Goal: Task Accomplishment & Management: Use online tool/utility

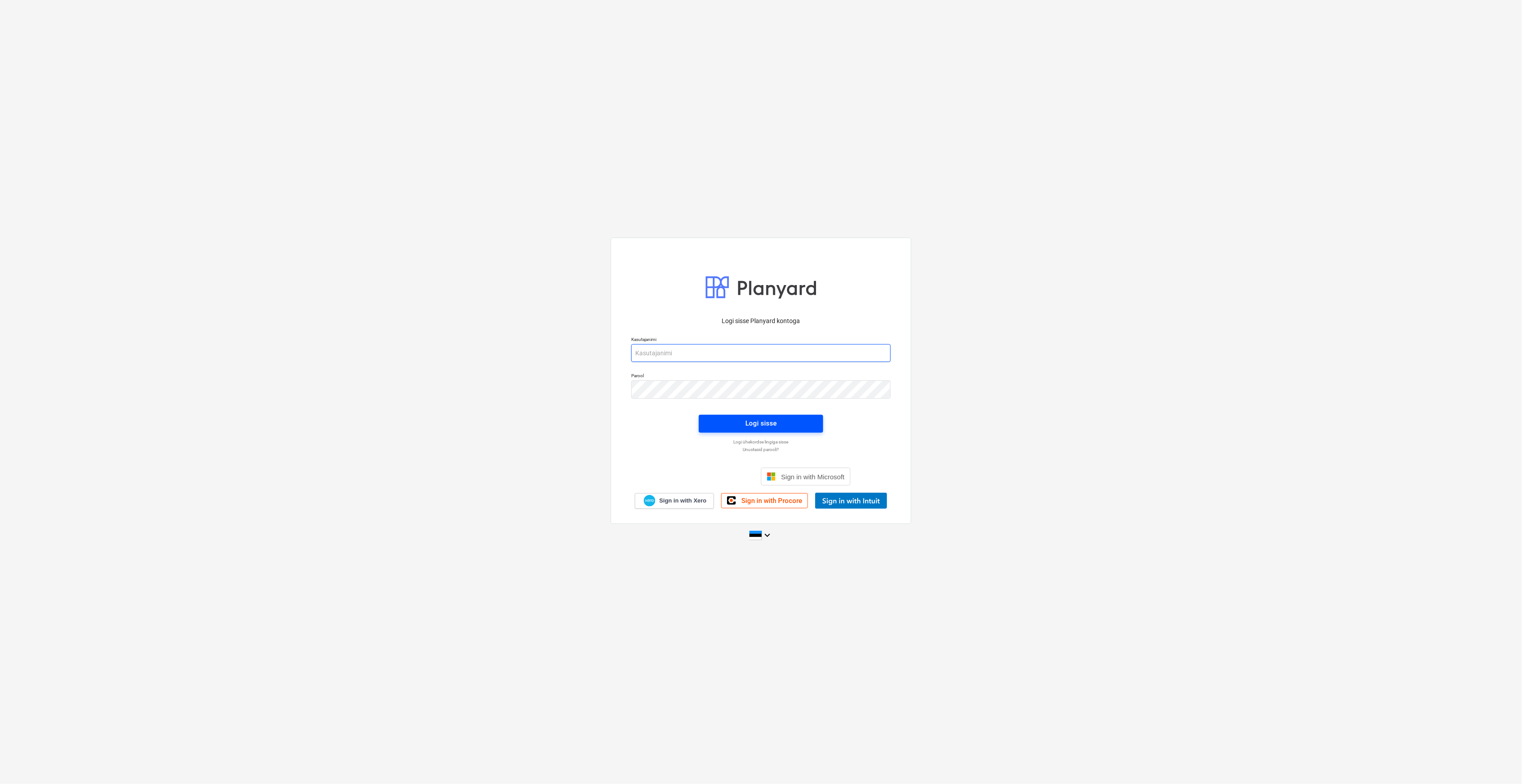
type input "[EMAIL_ADDRESS][DOMAIN_NAME]"
click at [755, 419] on div "Logi sisse" at bounding box center [760, 423] width 31 height 12
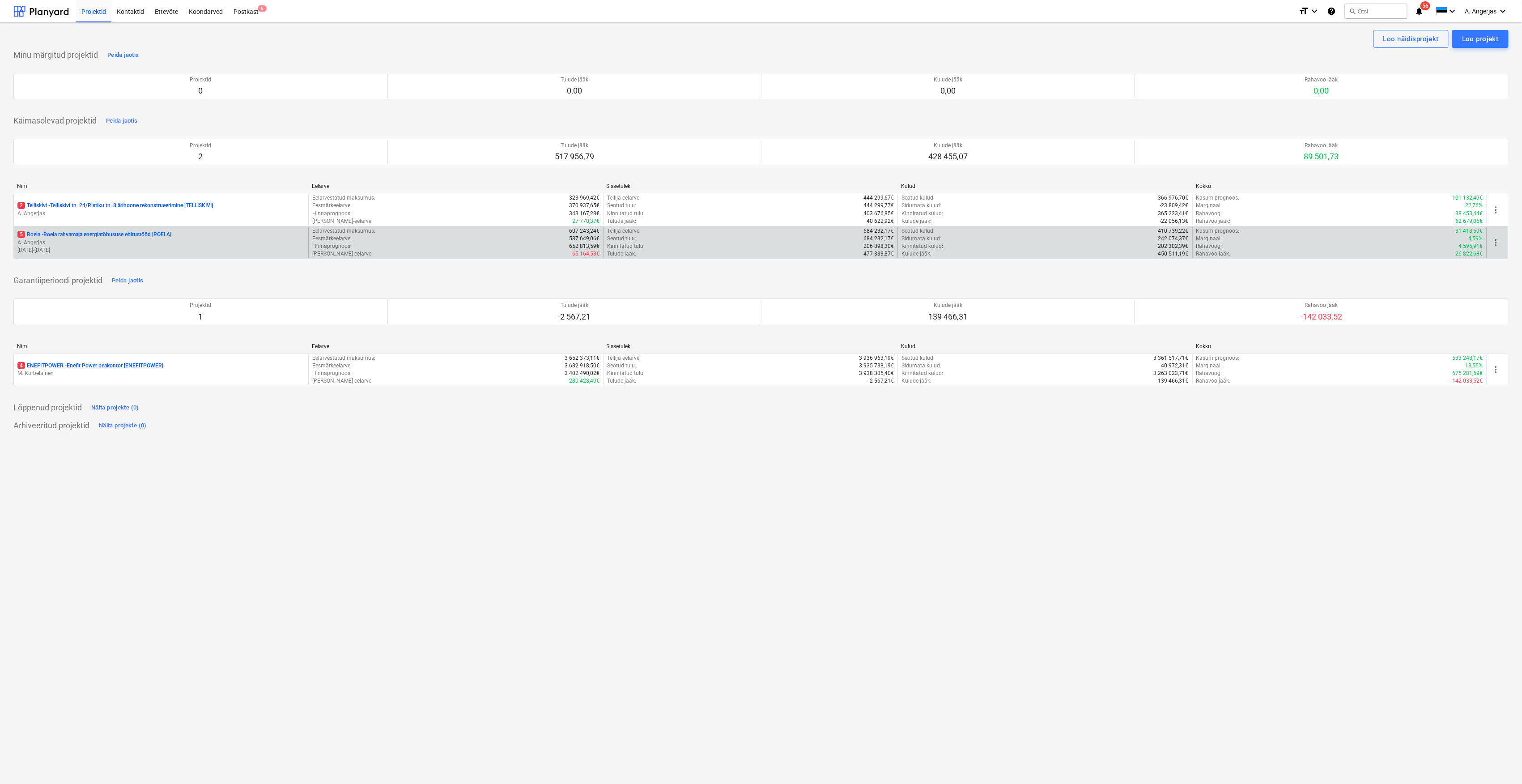
click at [187, 235] on div "5 Roela - Roela rahvamaja energiatõhususe ehitustööd [ROELA]" at bounding box center [161, 235] width 287 height 8
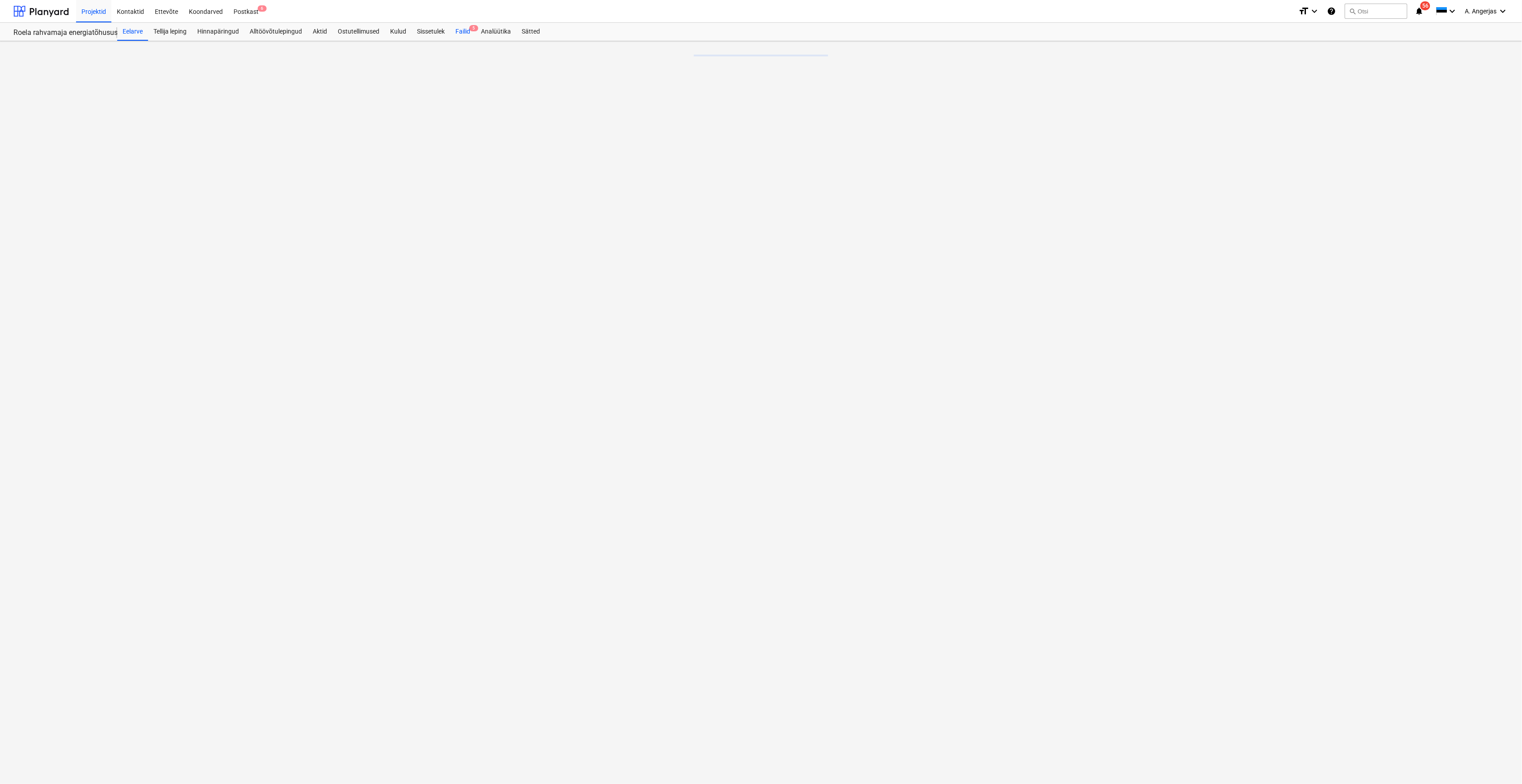
click at [473, 32] on div "Failid 5" at bounding box center [463, 32] width 25 height 18
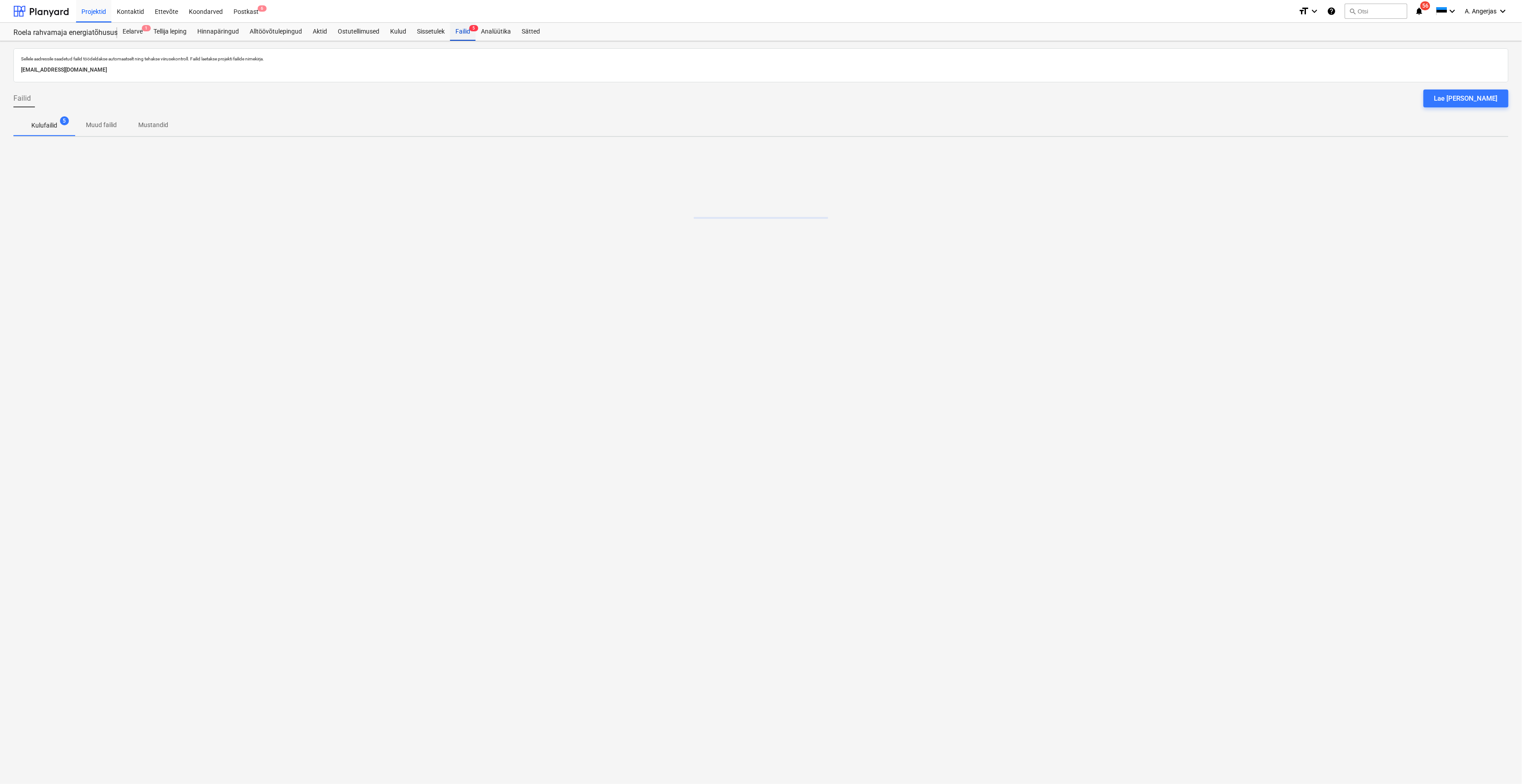
click at [460, 36] on div "Failid 5" at bounding box center [463, 32] width 25 height 18
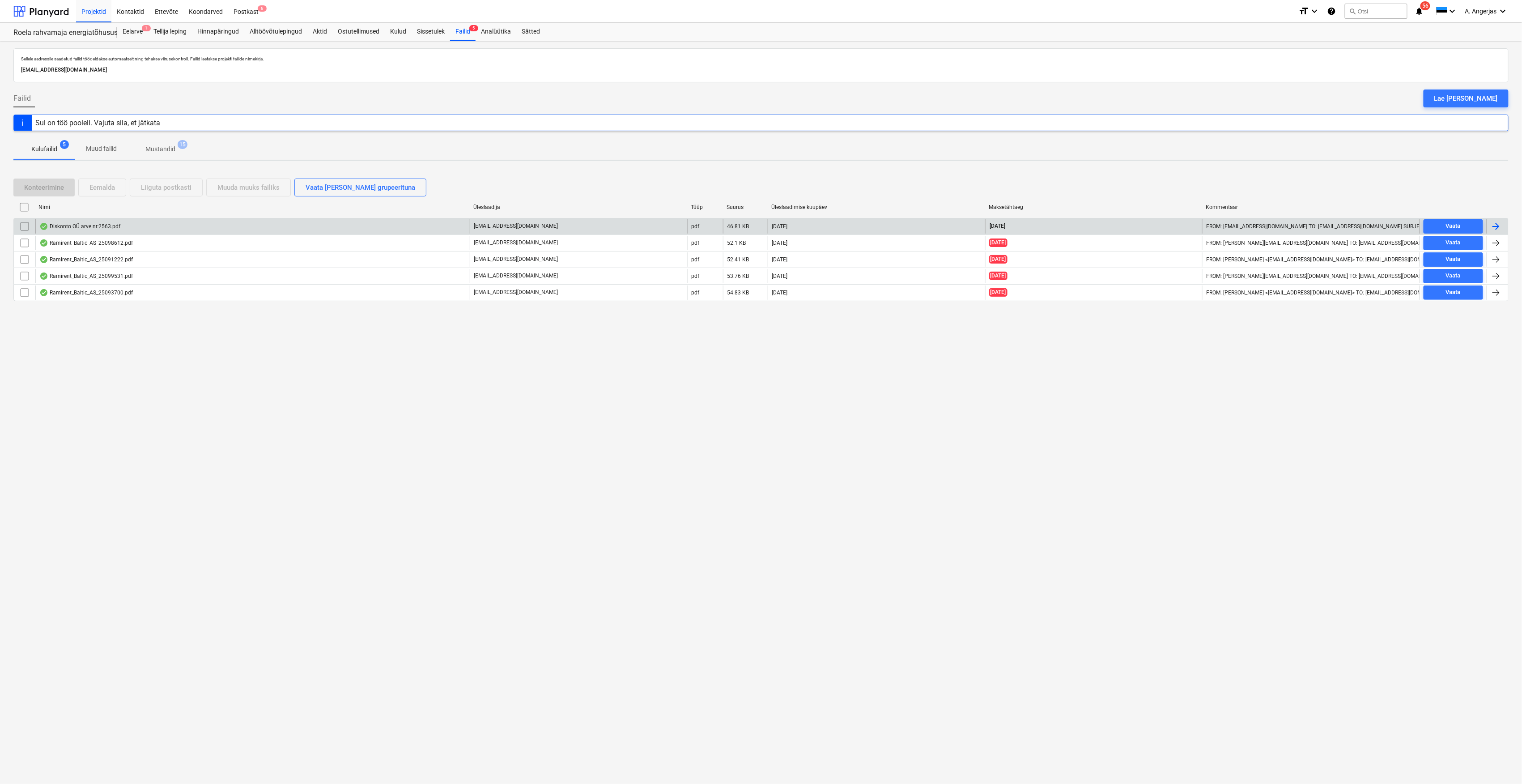
click at [187, 224] on div "Diskonto OÜ arve nr.2563.pdf" at bounding box center [252, 226] width 434 height 14
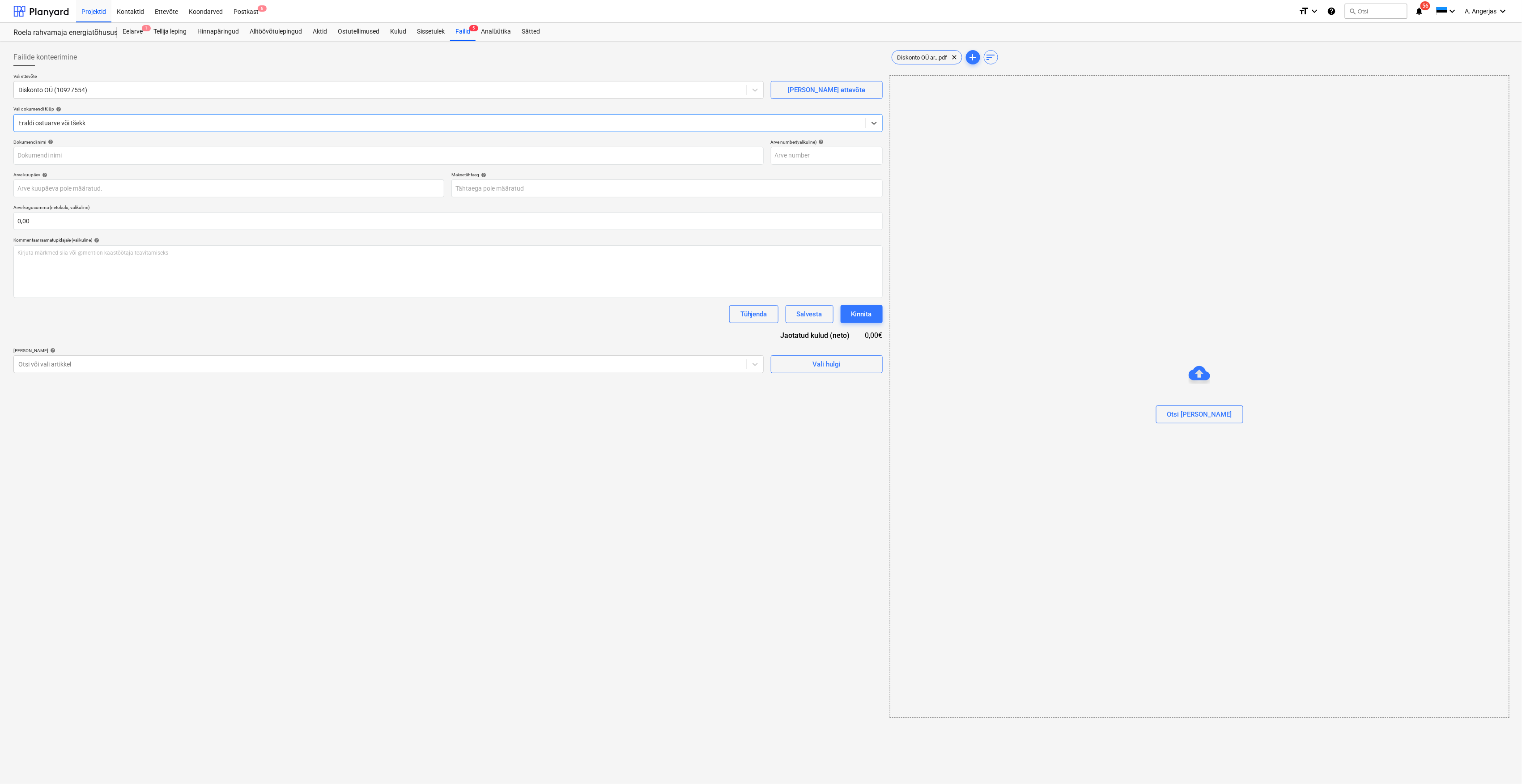
type input "2563"
type input "[DATE]"
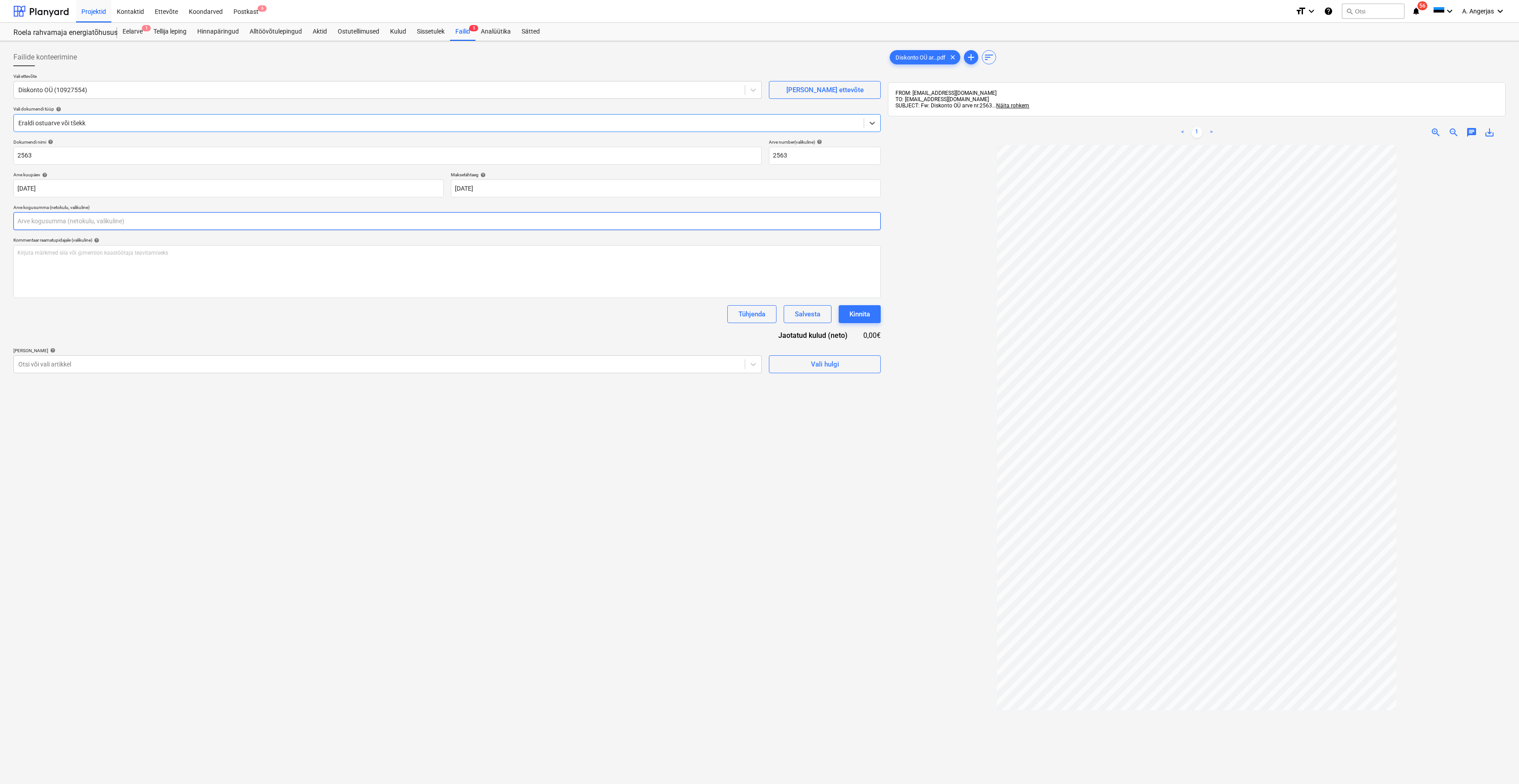
click at [495, 229] on input "text" at bounding box center [447, 221] width 867 height 18
type input "0,00"
click at [99, 112] on div "Vali dokumendi tüüp help" at bounding box center [447, 109] width 867 height 6
click at [97, 113] on p "Vali dokumendi tüüp help" at bounding box center [447, 109] width 867 height 8
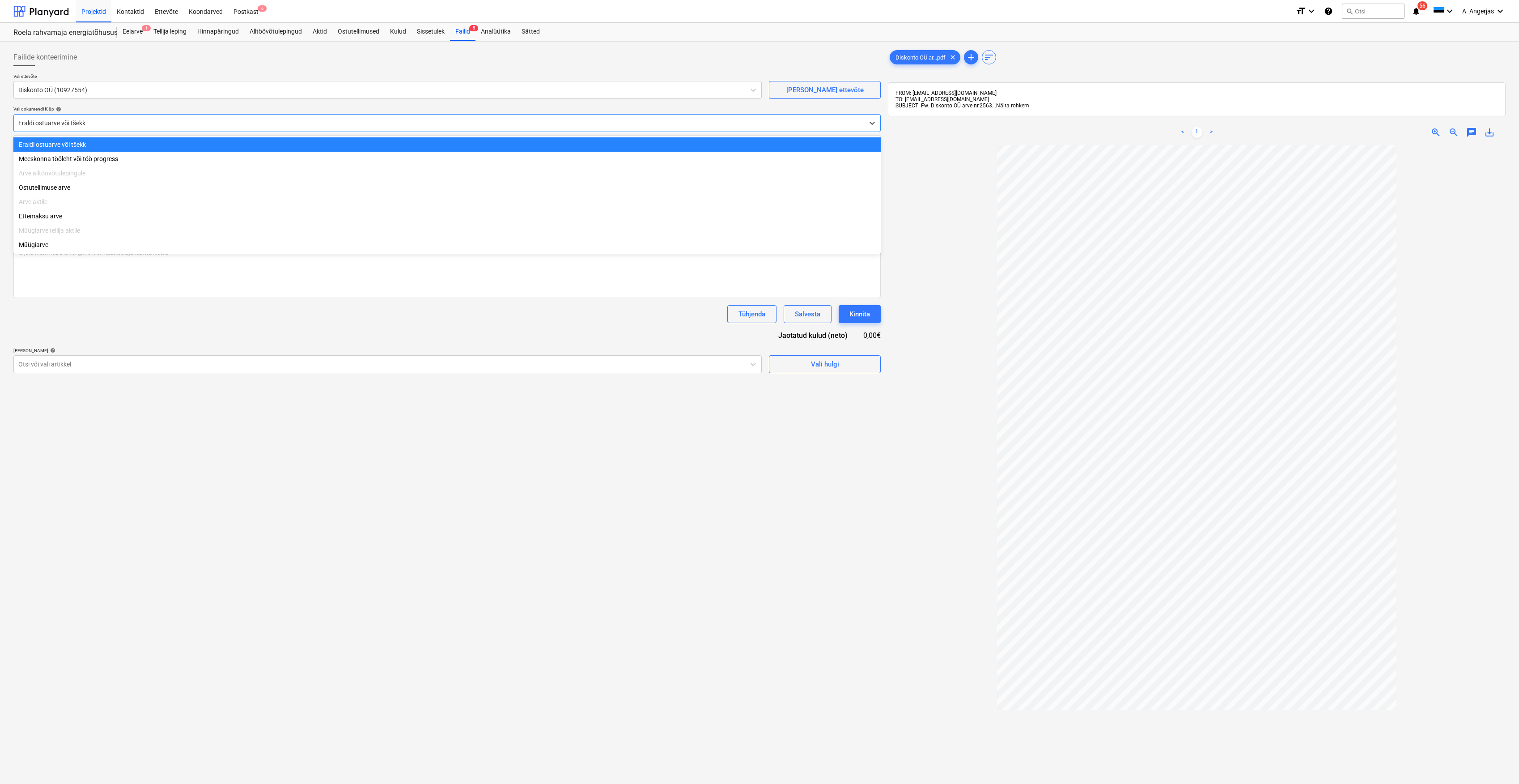
click at [94, 117] on div "Eraldi ostuarve või tšekk" at bounding box center [438, 123] width 850 height 12
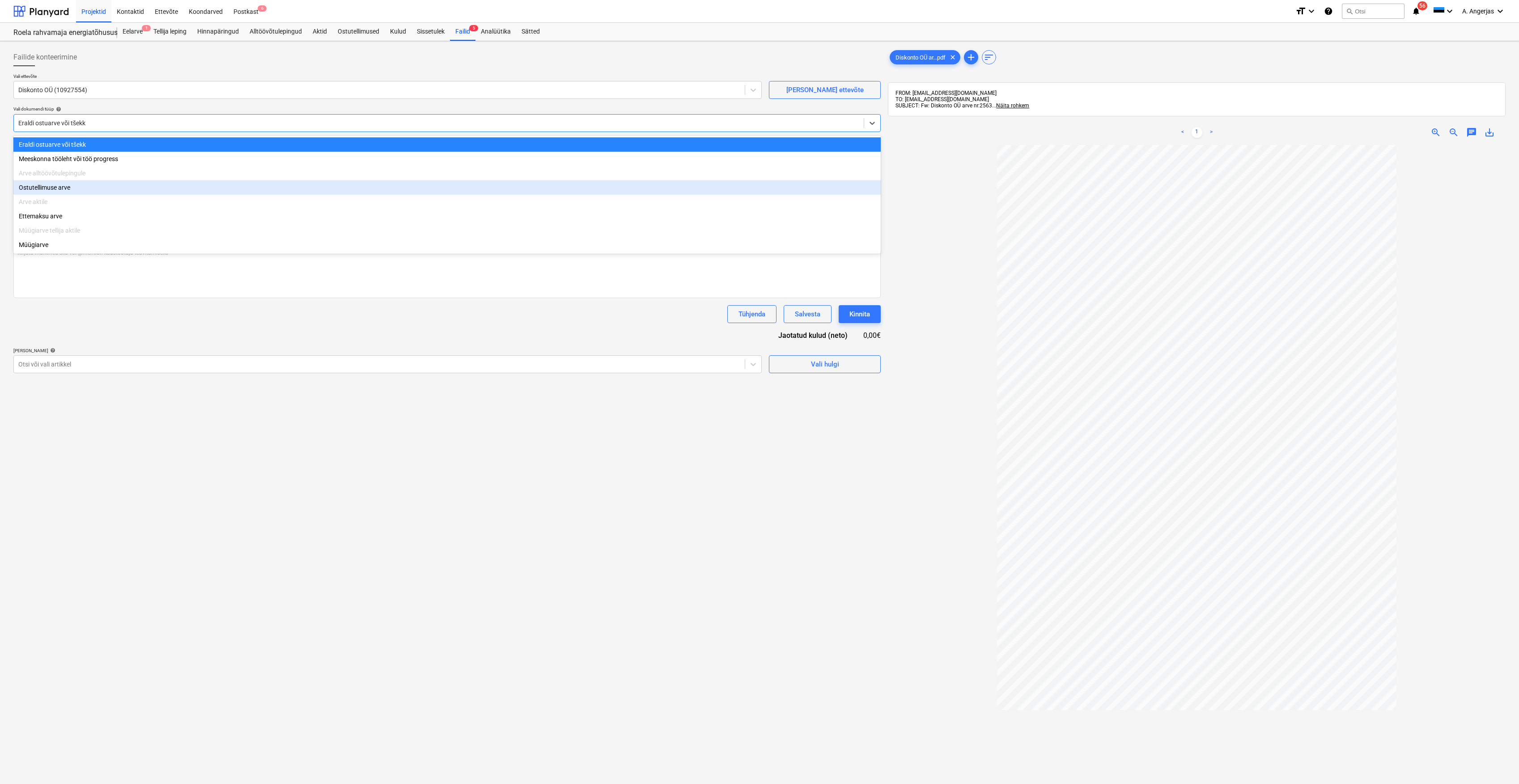
click at [90, 193] on div "Ostutellimuse arve" at bounding box center [447, 187] width 867 height 14
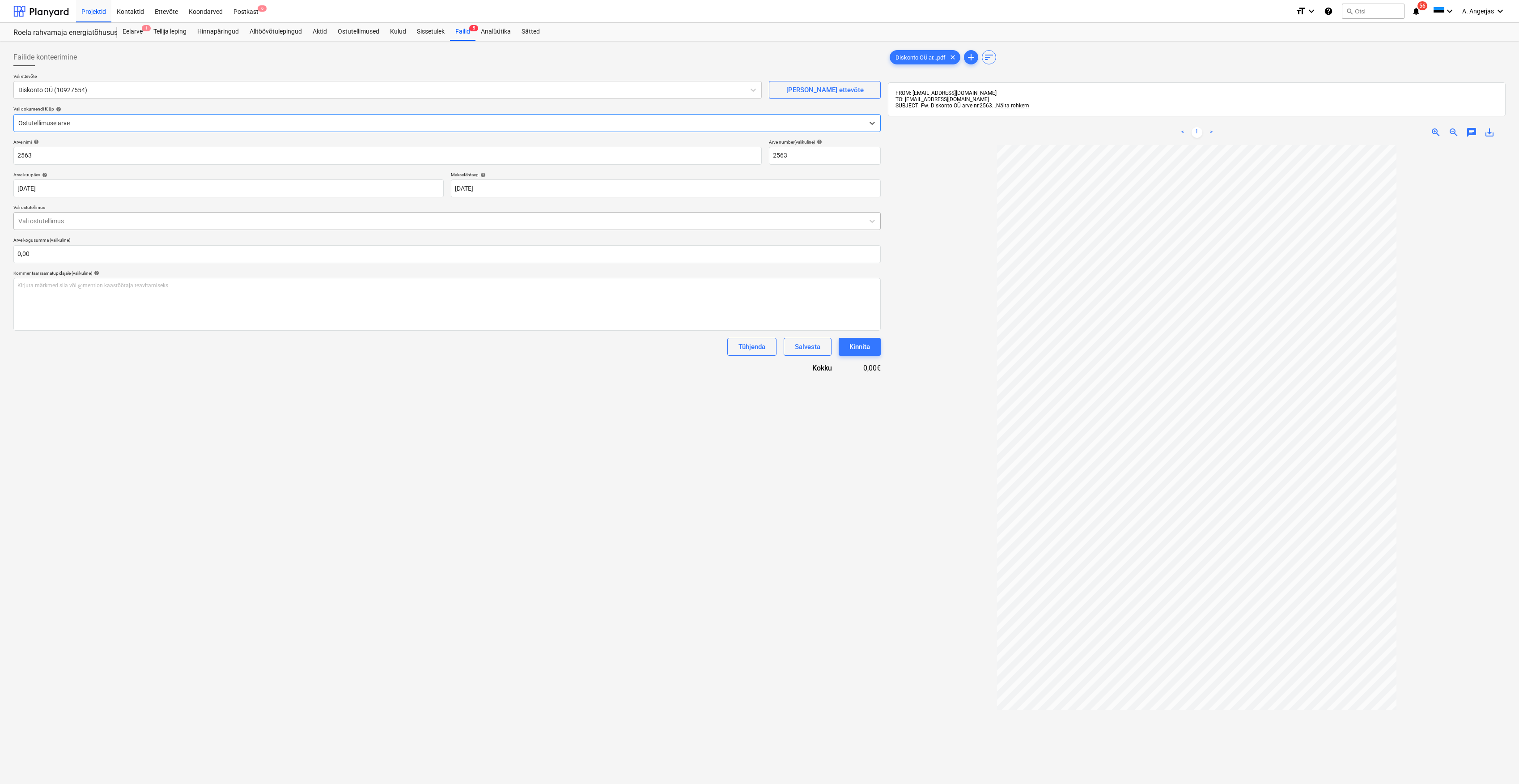
click at [100, 224] on div at bounding box center [439, 220] width 841 height 9
click at [100, 240] on div "RO-Aderi | Üürikorter O.Aderi" at bounding box center [447, 243] width 867 height 14
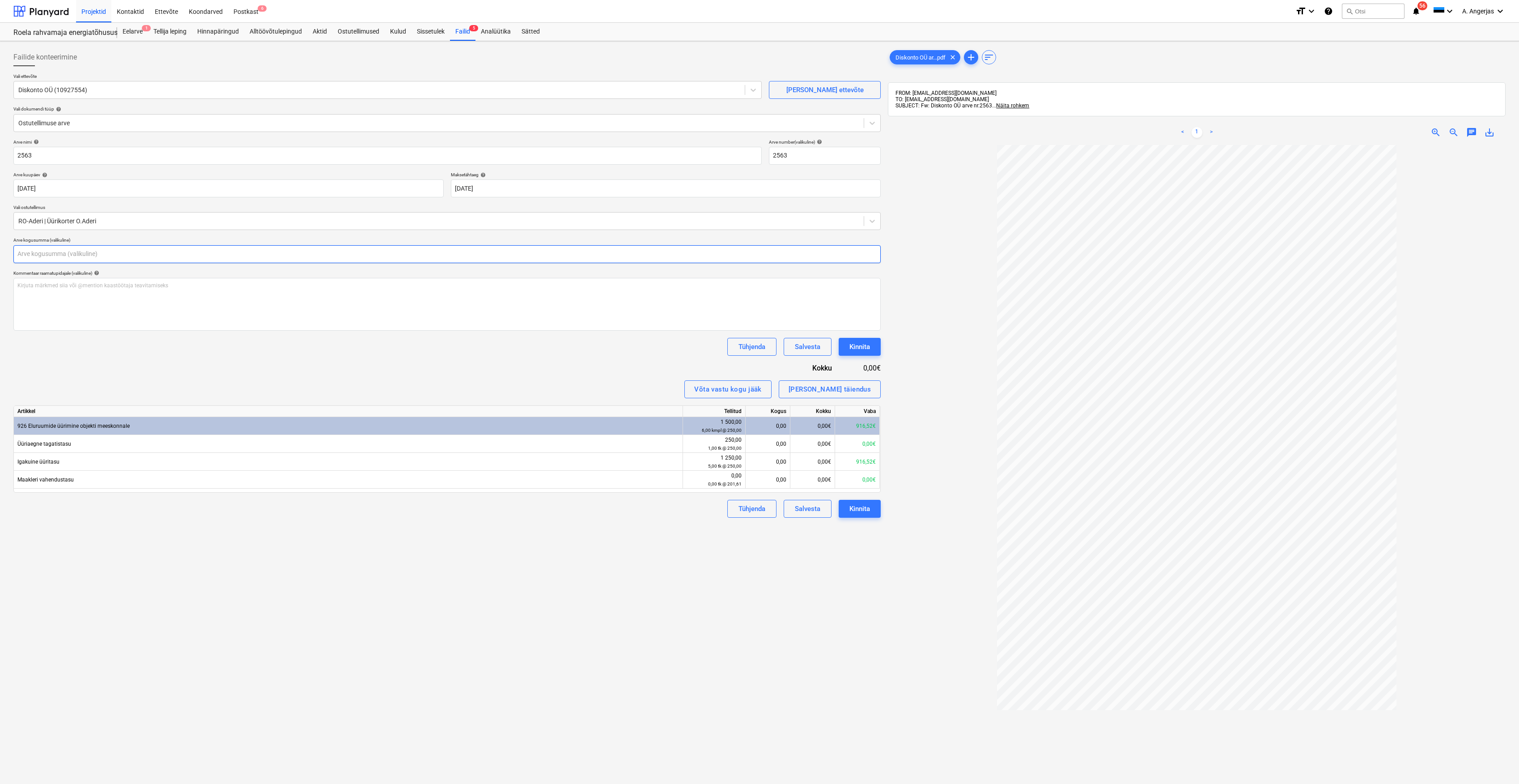
click at [95, 259] on input "text" at bounding box center [447, 254] width 867 height 18
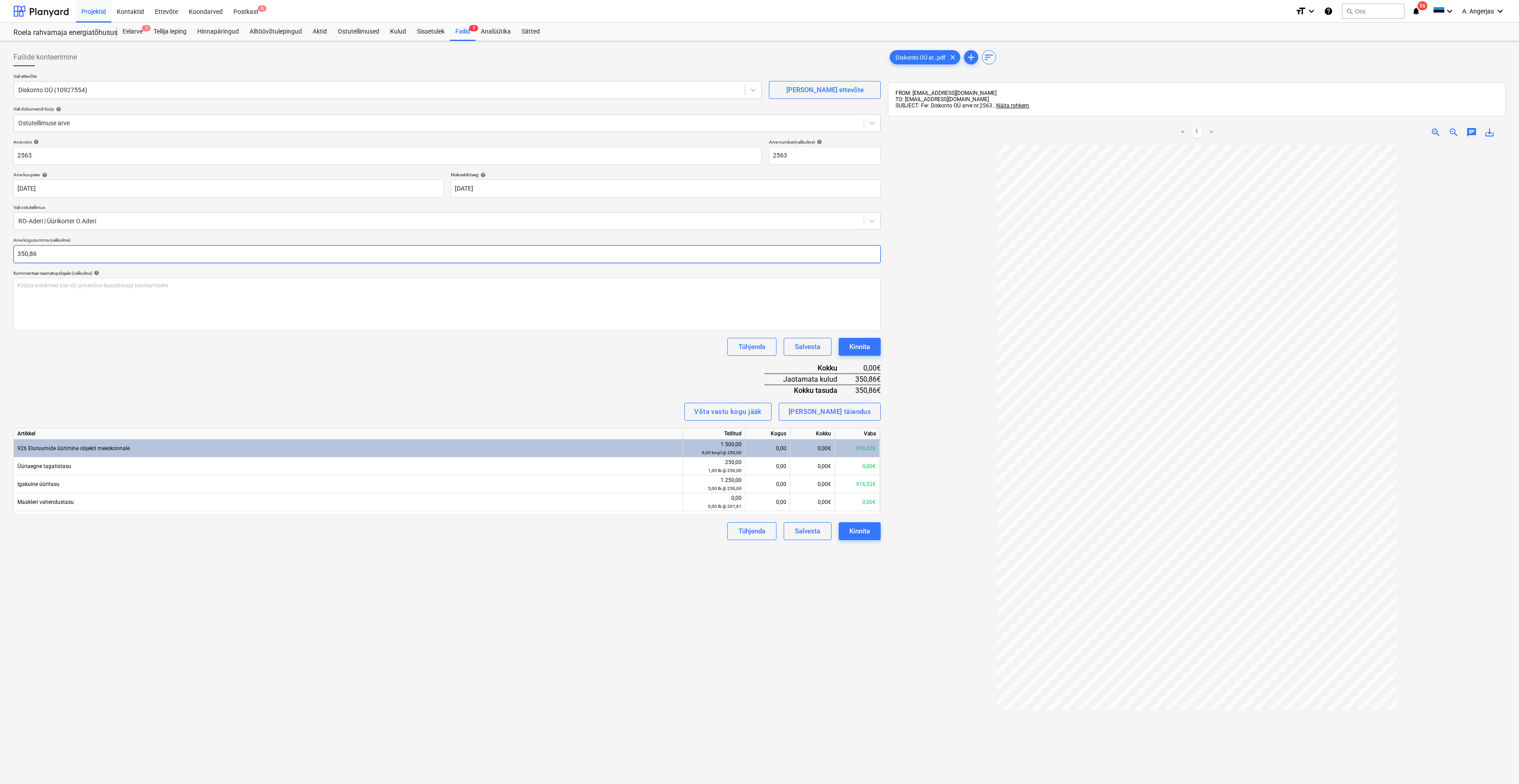
type input "350,86"
click at [491, 733] on div "Failide konteerimine Vali ettevõte Diskonto OÜ (10927554) [PERSON_NAME] uus ett…" at bounding box center [447, 476] width 874 height 863
click at [618, 666] on div "Failide konteerimine Vali ettevõte Diskonto OÜ (10927554) [PERSON_NAME] uus ett…" at bounding box center [447, 476] width 874 height 863
click at [732, 596] on div "Failide konteerimine Vali ettevõte Diskonto OÜ (10927554) [PERSON_NAME] uus ett…" at bounding box center [447, 476] width 874 height 863
click at [782, 445] on div "0,00" at bounding box center [767, 448] width 37 height 18
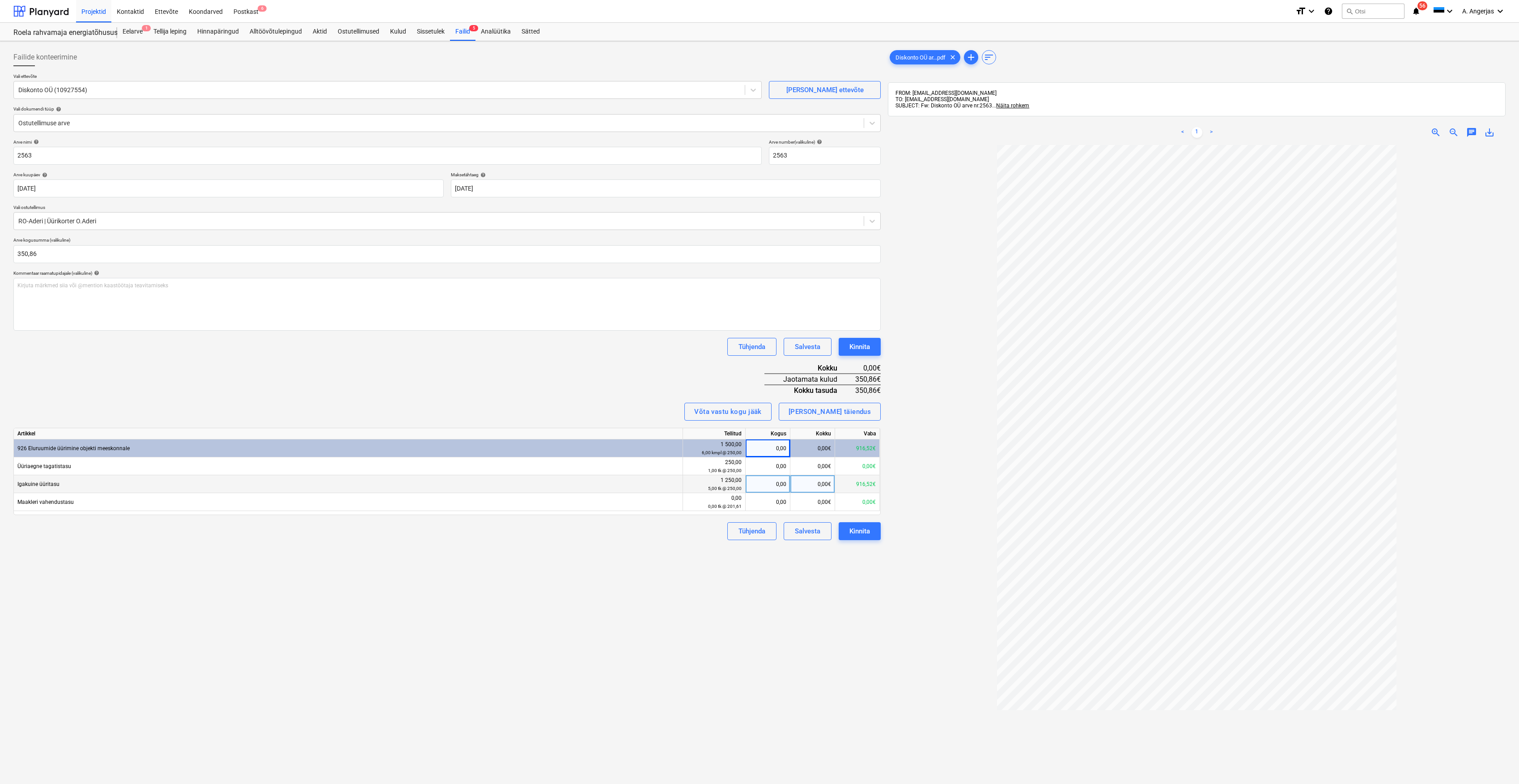
click at [776, 489] on div "0,00" at bounding box center [767, 484] width 37 height 18
click at [777, 485] on div "0,00" at bounding box center [767, 484] width 37 height 18
type input "2"
type input "350,86"
click at [672, 551] on div "Failide konteerimine Vali ettevõte Diskonto OÜ (10927554) [PERSON_NAME] uus ett…" at bounding box center [447, 476] width 874 height 863
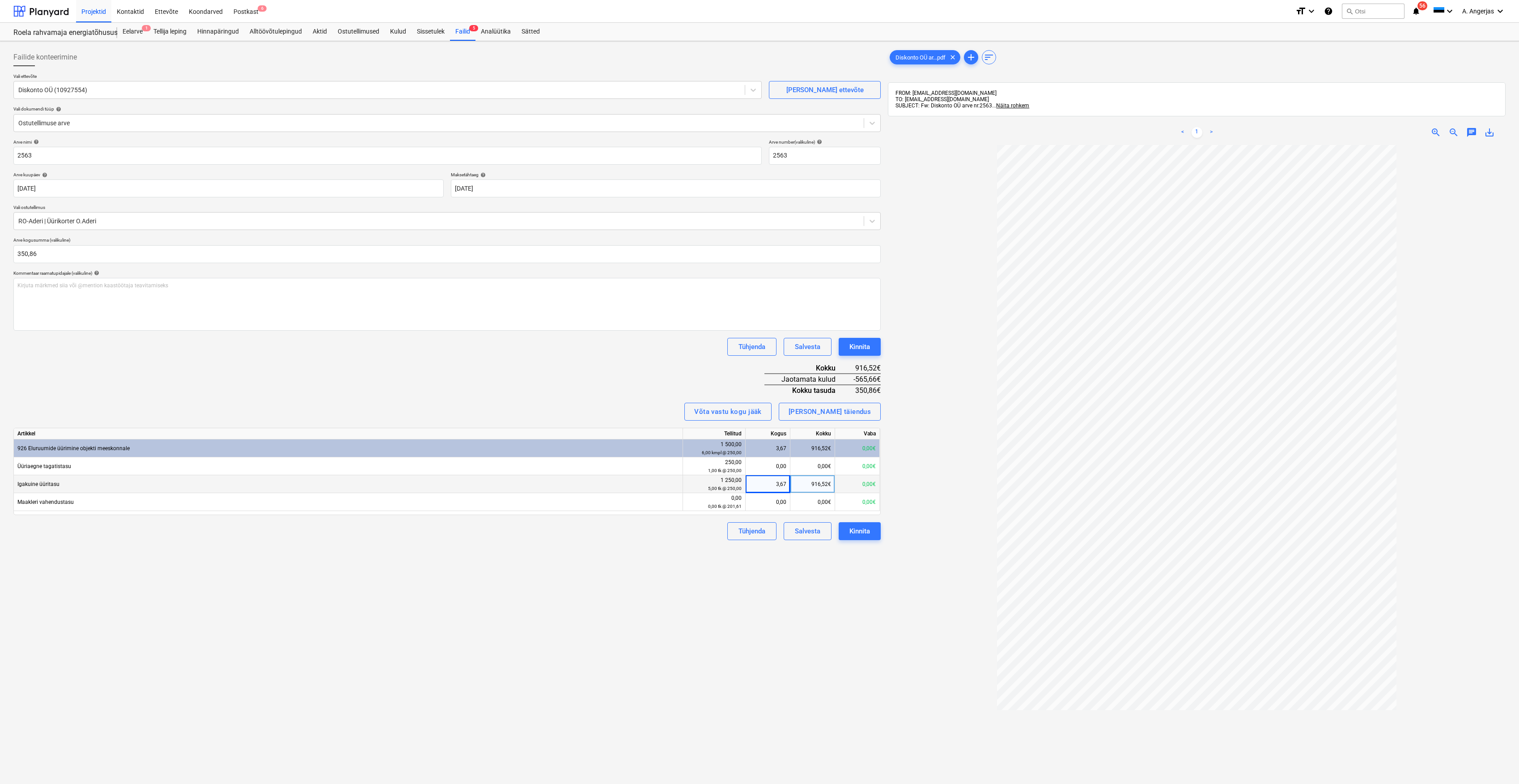
click at [779, 480] on div "3,67" at bounding box center [767, 484] width 37 height 18
type input "350,86"
click at [694, 565] on div "Failide konteerimine Vali ettevõte Diskonto OÜ (10927554) [PERSON_NAME] uus ett…" at bounding box center [447, 476] width 874 height 863
click at [822, 484] on div "916,52€" at bounding box center [813, 484] width 45 height 18
type input "356,86"
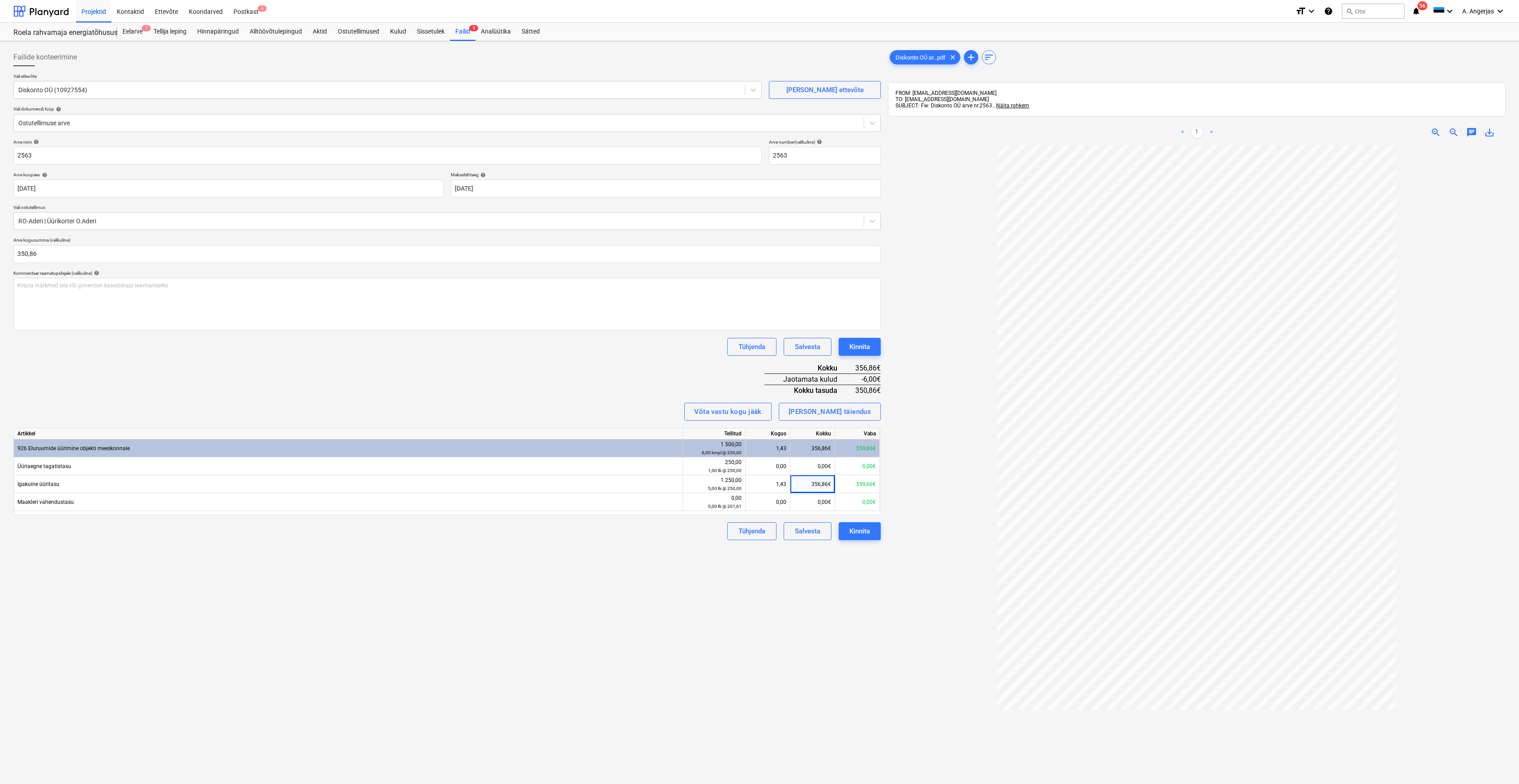
click at [711, 609] on div "Failide konteerimine Vali ettevõte Diskonto OÜ (10927554) [PERSON_NAME] uus ett…" at bounding box center [447, 476] width 874 height 863
click at [820, 484] on div "356,86€" at bounding box center [813, 484] width 45 height 18
click at [823, 484] on input "356,86" at bounding box center [812, 484] width 44 height 18
type input "350,86"
click at [649, 619] on div "Failide konteerimine Vali ettevõte Diskonto OÜ (10927554) [PERSON_NAME] uus ett…" at bounding box center [447, 476] width 874 height 863
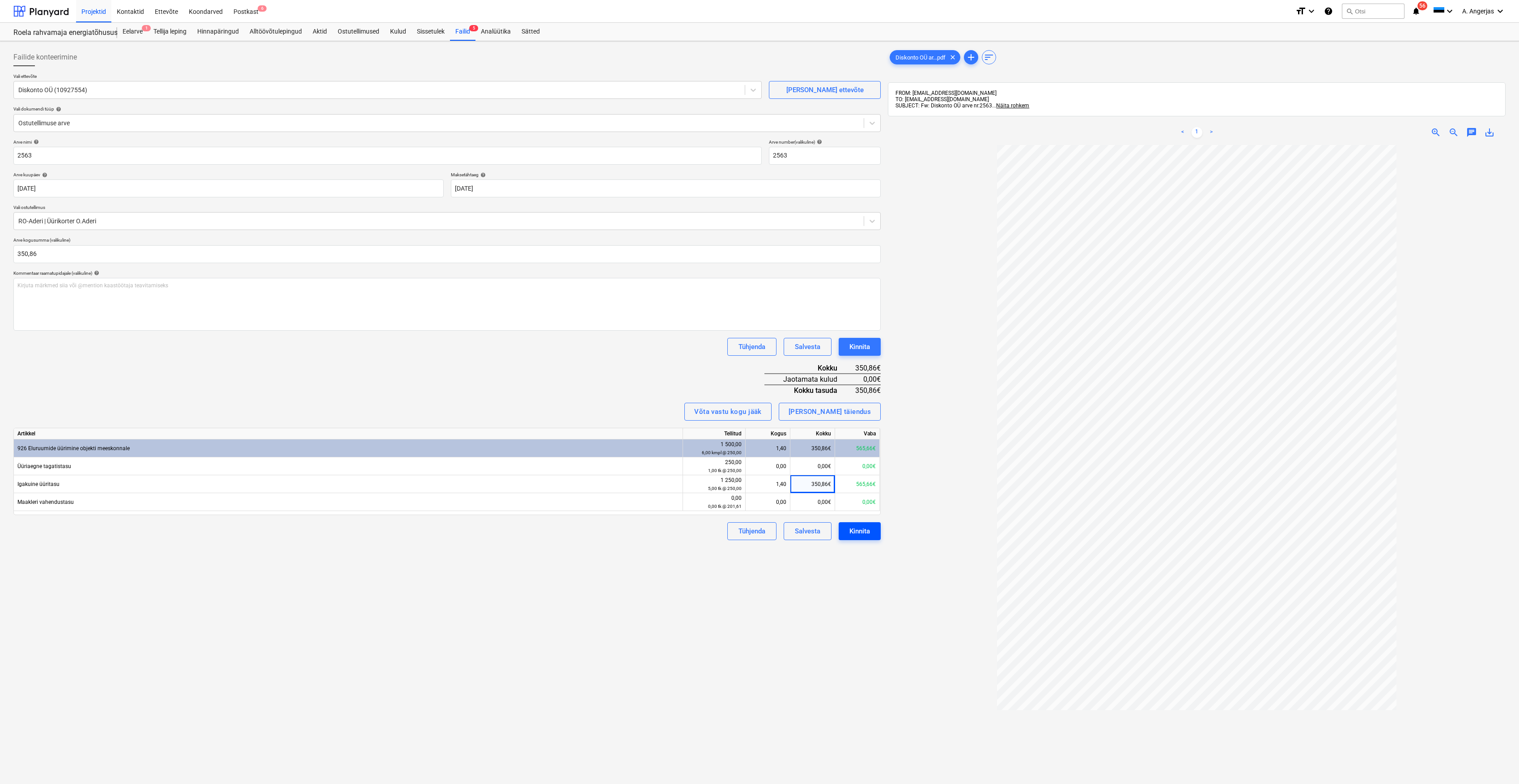
click at [875, 528] on button "Kinnita" at bounding box center [860, 531] width 42 height 18
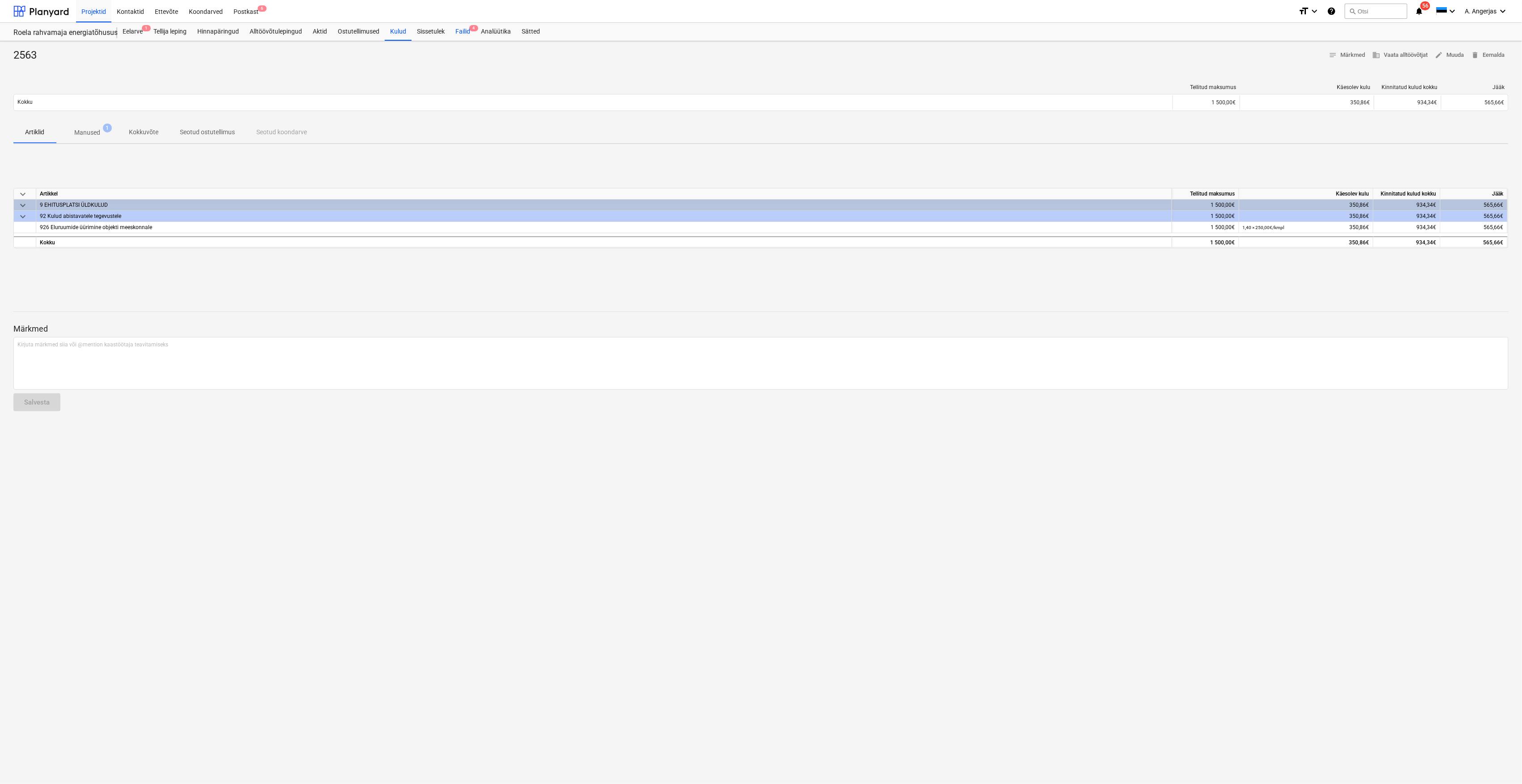
click at [467, 32] on div "Failid 4" at bounding box center [463, 32] width 25 height 18
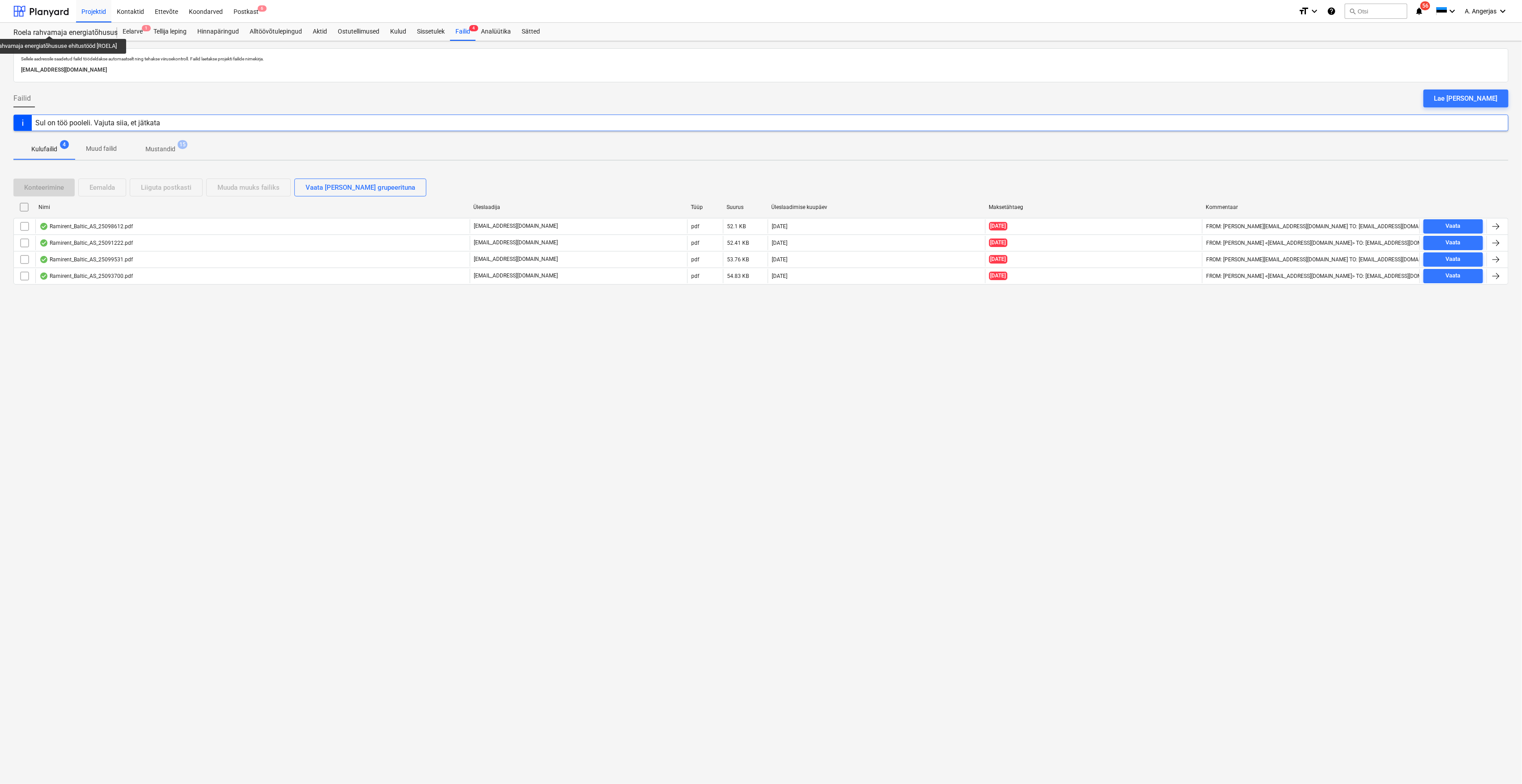
click at [51, 28] on div "Roela rahvamaja energiatõhususe ehitustööd [ROELA]" at bounding box center [60, 33] width 93 height 9
